Goal: Navigation & Orientation: Find specific page/section

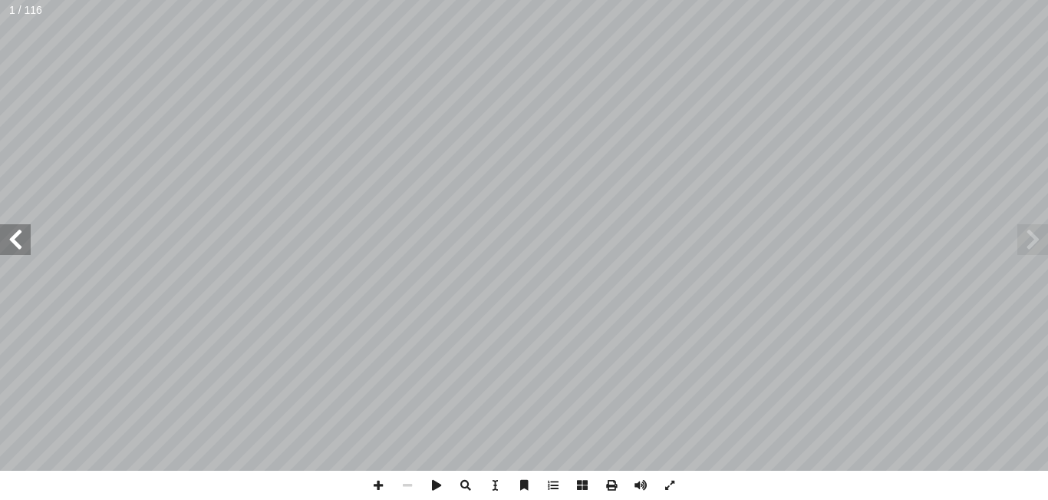
click at [24, 236] on span at bounding box center [15, 239] width 31 height 31
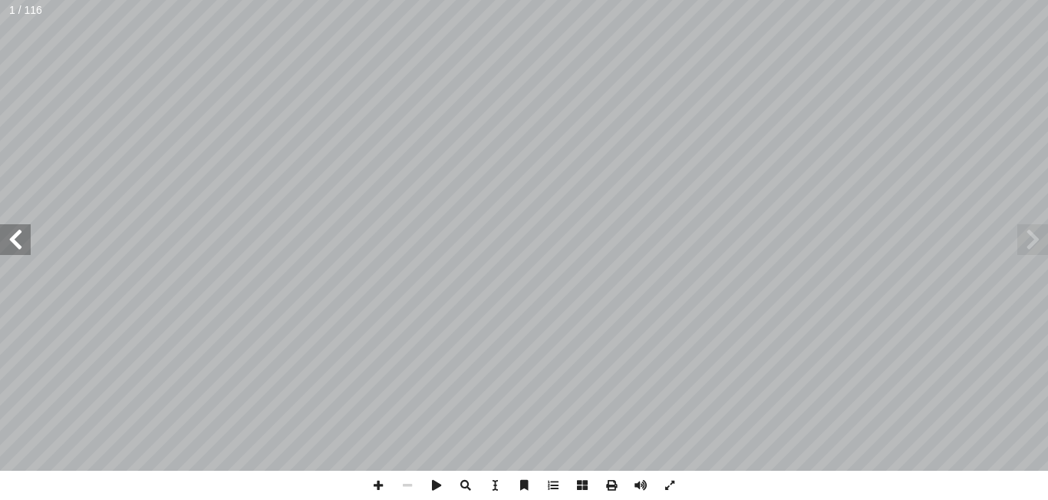
click at [24, 236] on span at bounding box center [15, 239] width 31 height 31
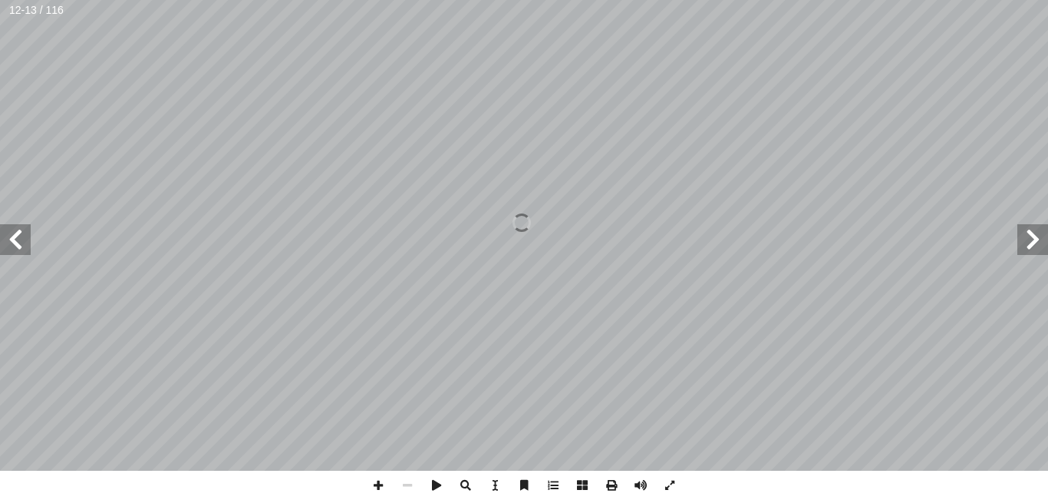
click at [24, 236] on span at bounding box center [15, 239] width 31 height 31
click at [381, 481] on span at bounding box center [378, 484] width 29 height 29
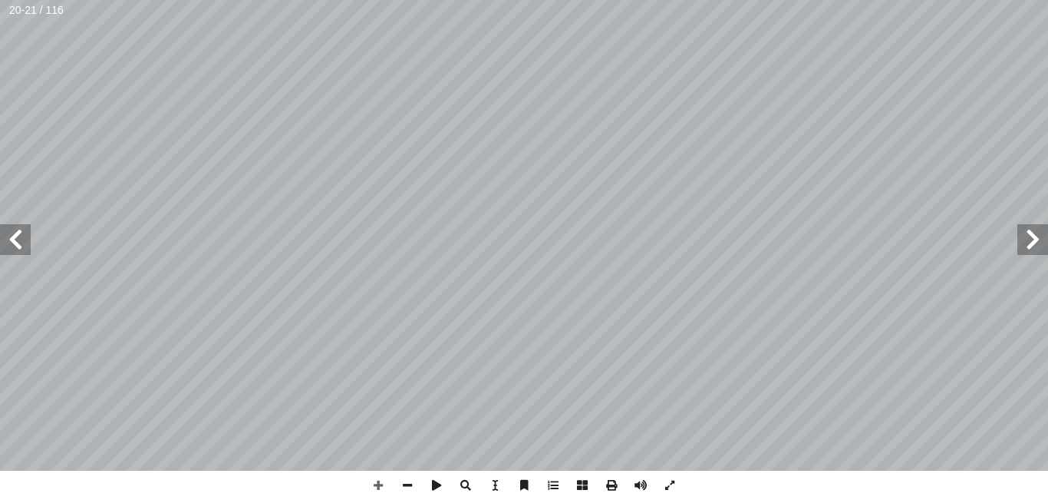
click at [25, 230] on span at bounding box center [15, 239] width 31 height 31
